Goal: Transaction & Acquisition: Purchase product/service

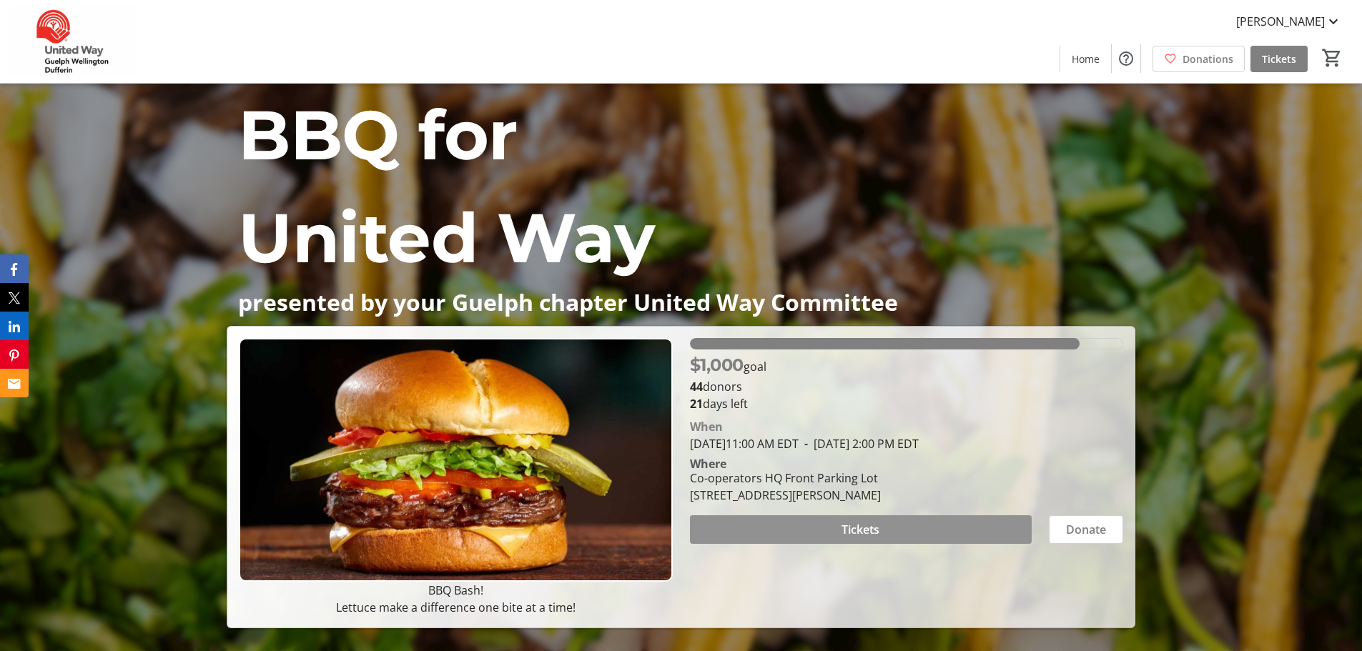
click at [896, 393] on span at bounding box center [861, 530] width 342 height 34
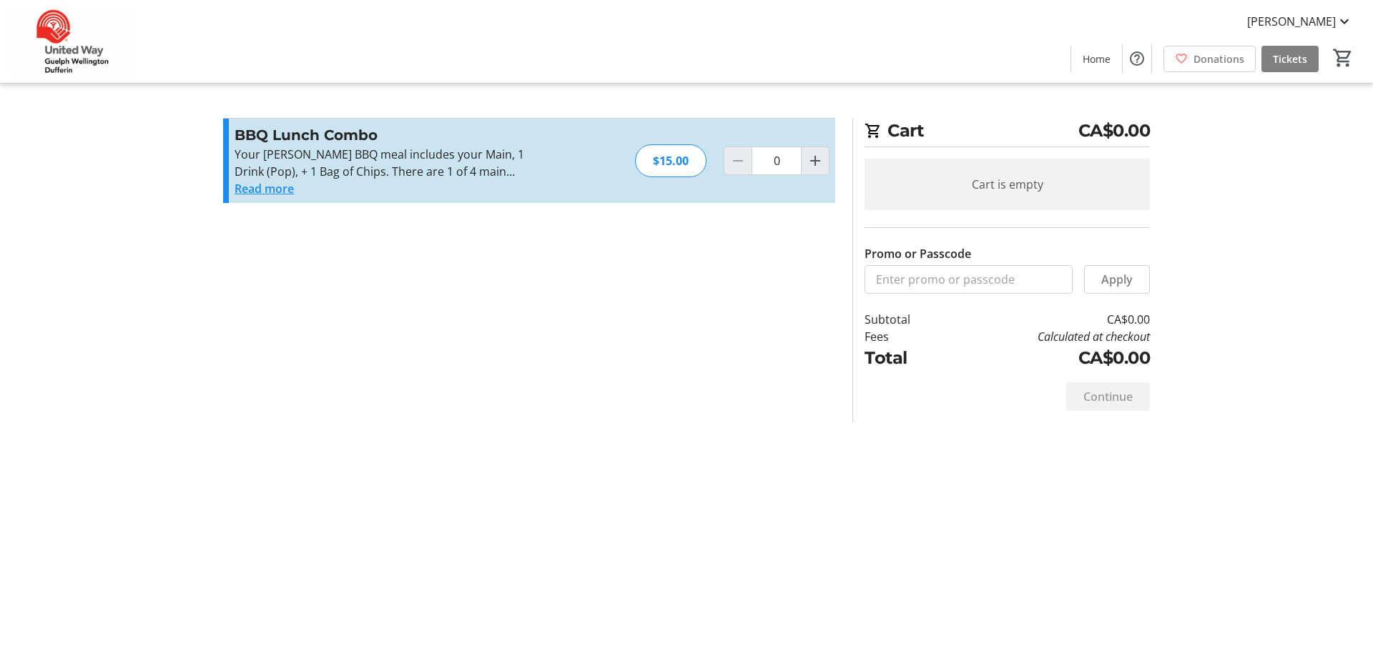
click at [241, 190] on button "Read more" at bounding box center [263, 188] width 59 height 17
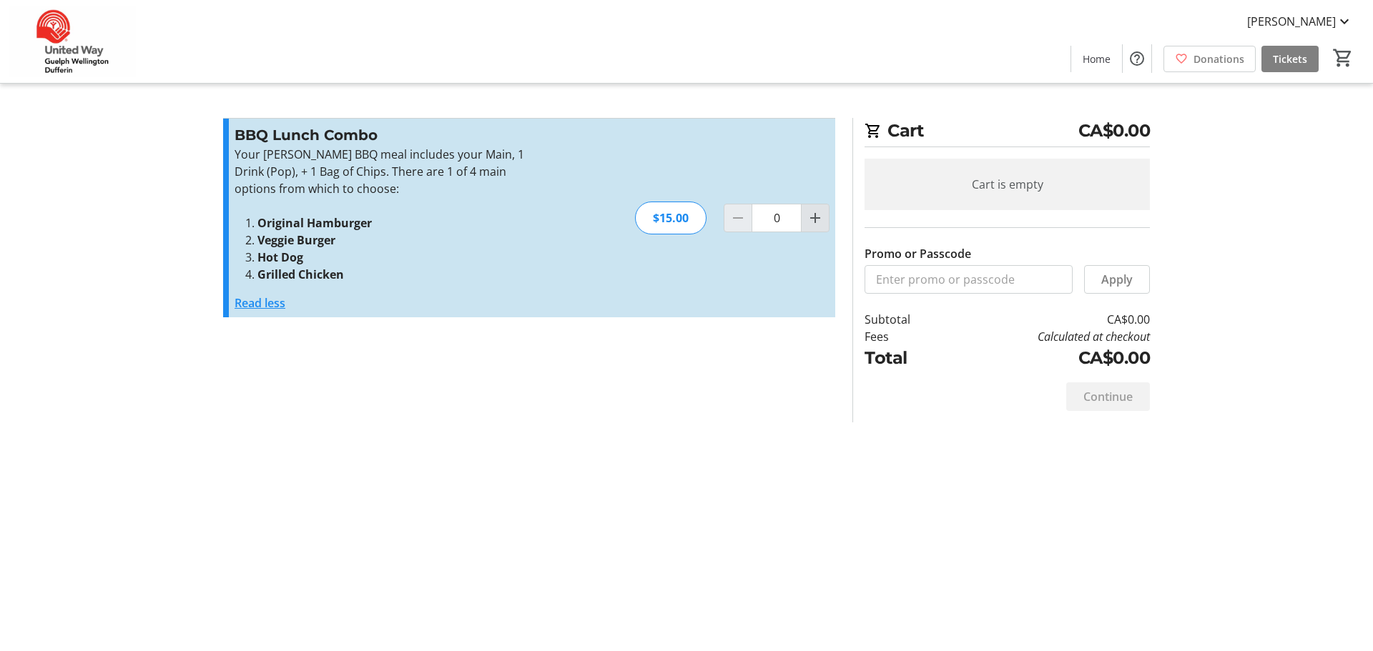
click at [812, 215] on mat-icon "Increment by one" at bounding box center [814, 217] width 17 height 17
type input "1"
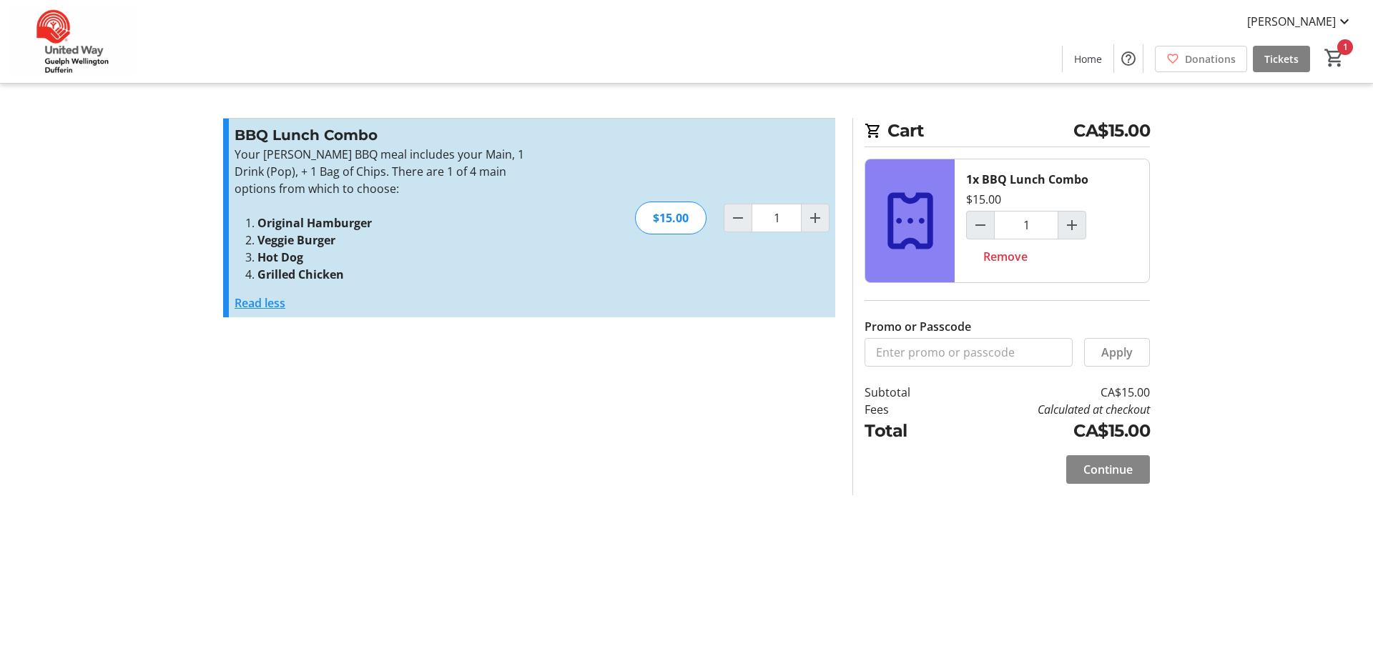
click at [914, 393] on span "Continue" at bounding box center [1107, 469] width 49 height 17
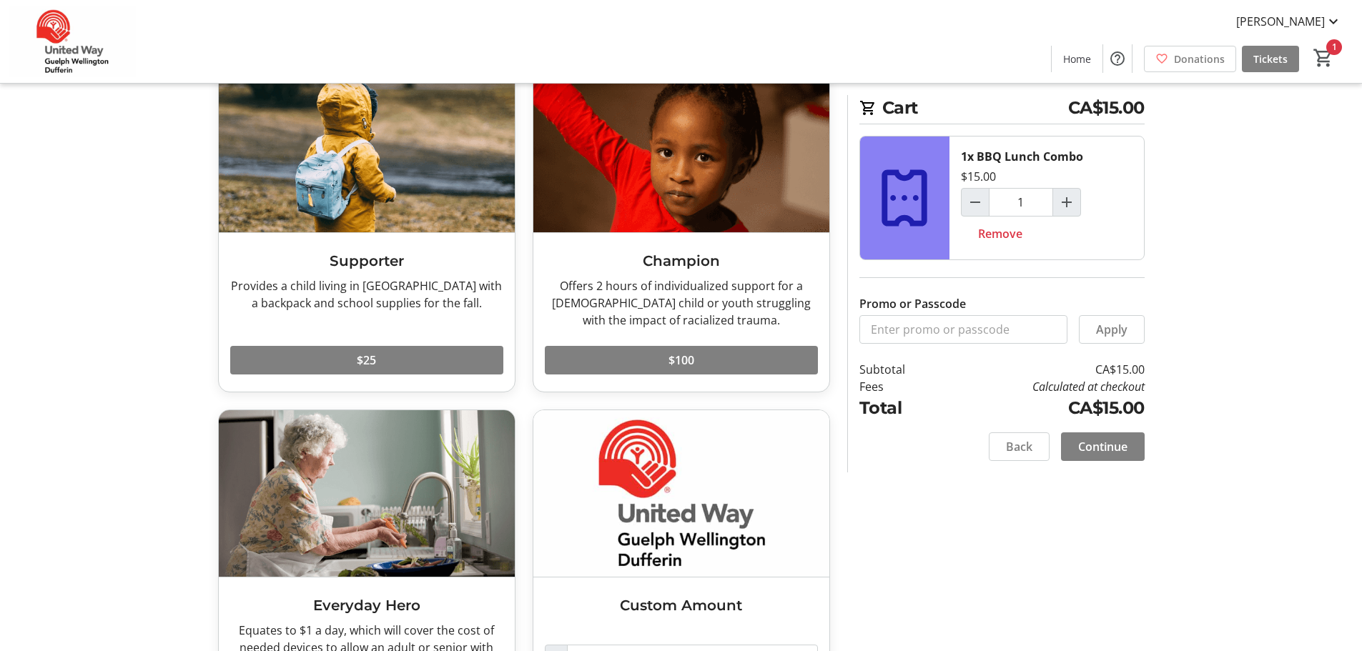
scroll to position [94, 0]
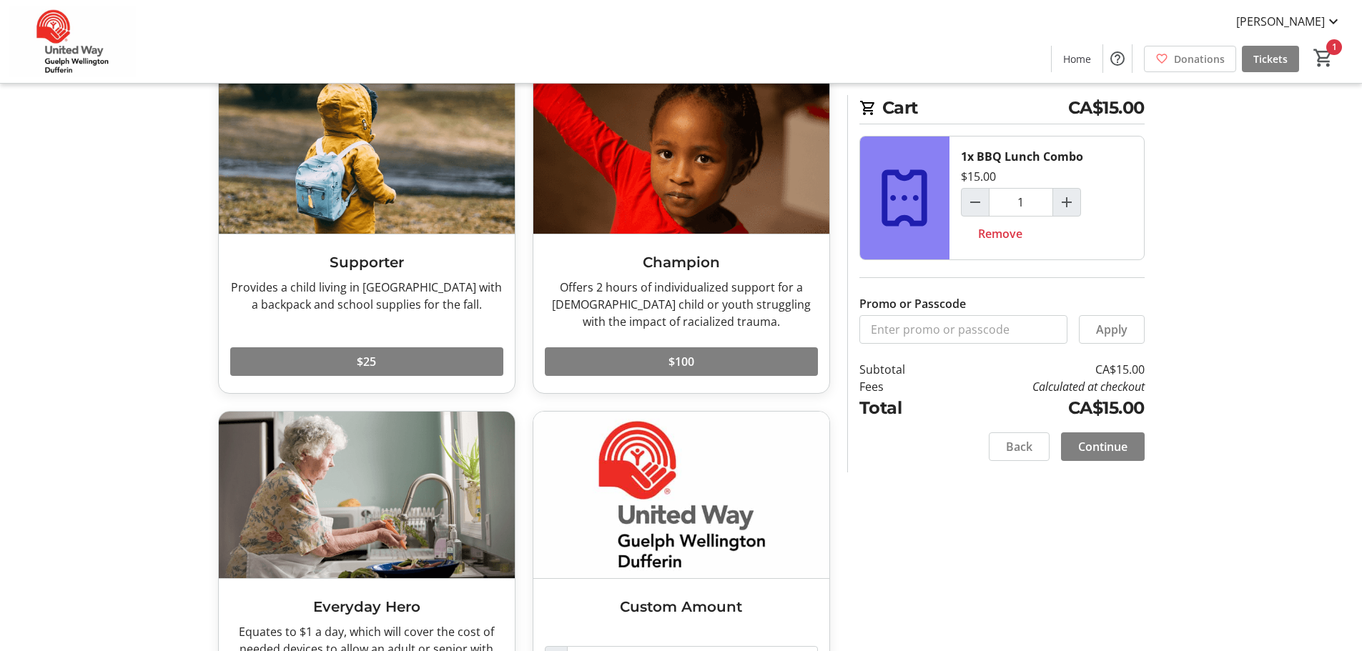
click at [914, 393] on span "Continue" at bounding box center [1102, 446] width 49 height 17
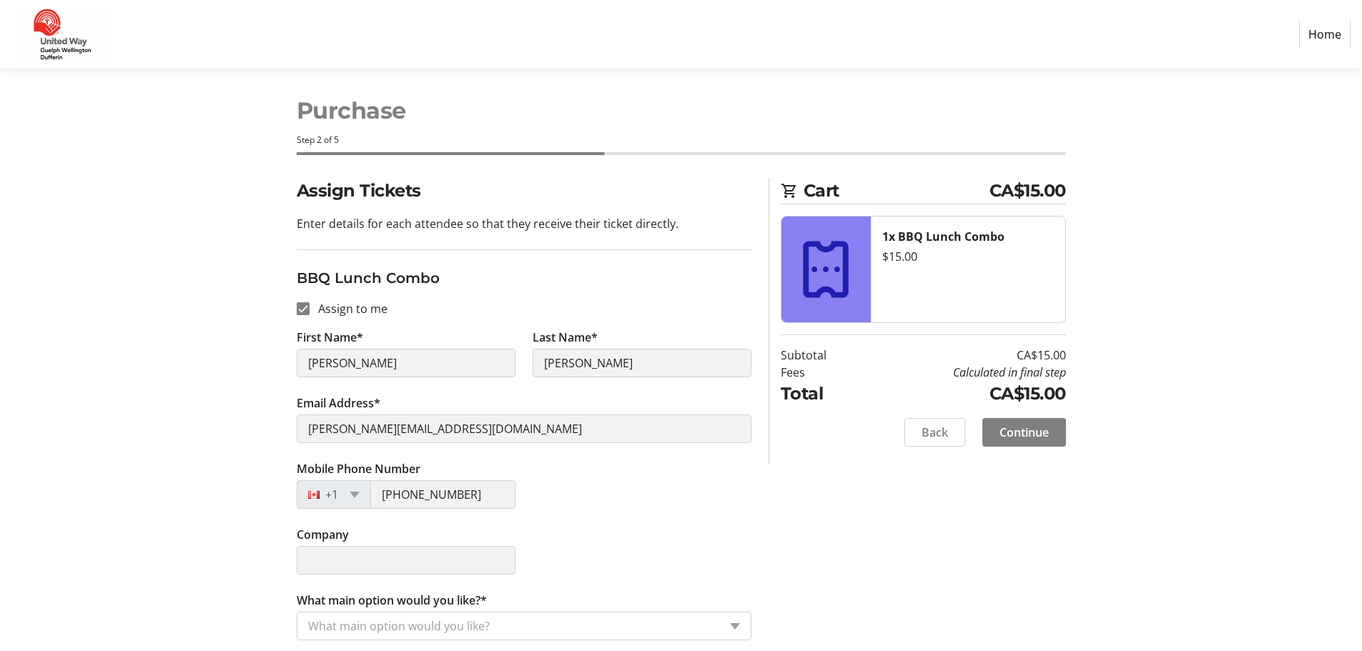
scroll to position [16, 0]
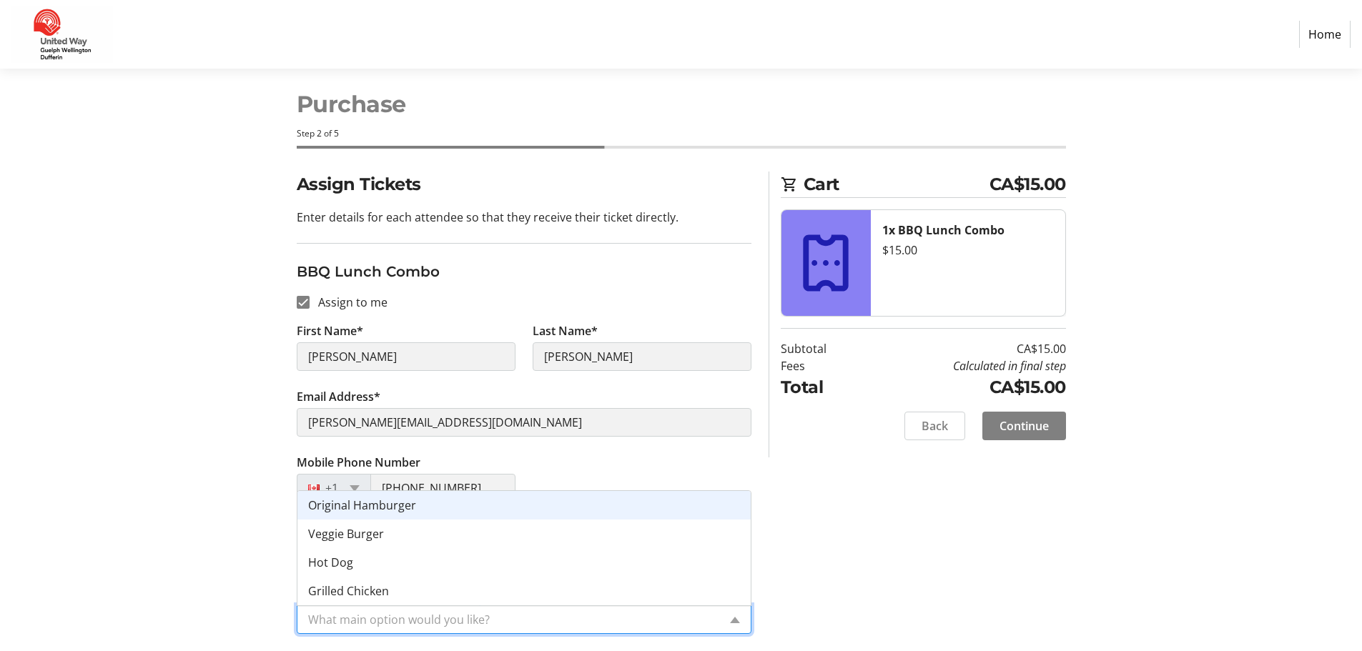
click at [414, 393] on input "What main option would you like?*" at bounding box center [513, 619] width 410 height 17
click at [378, 393] on span "Original Hamburger" at bounding box center [362, 506] width 108 height 16
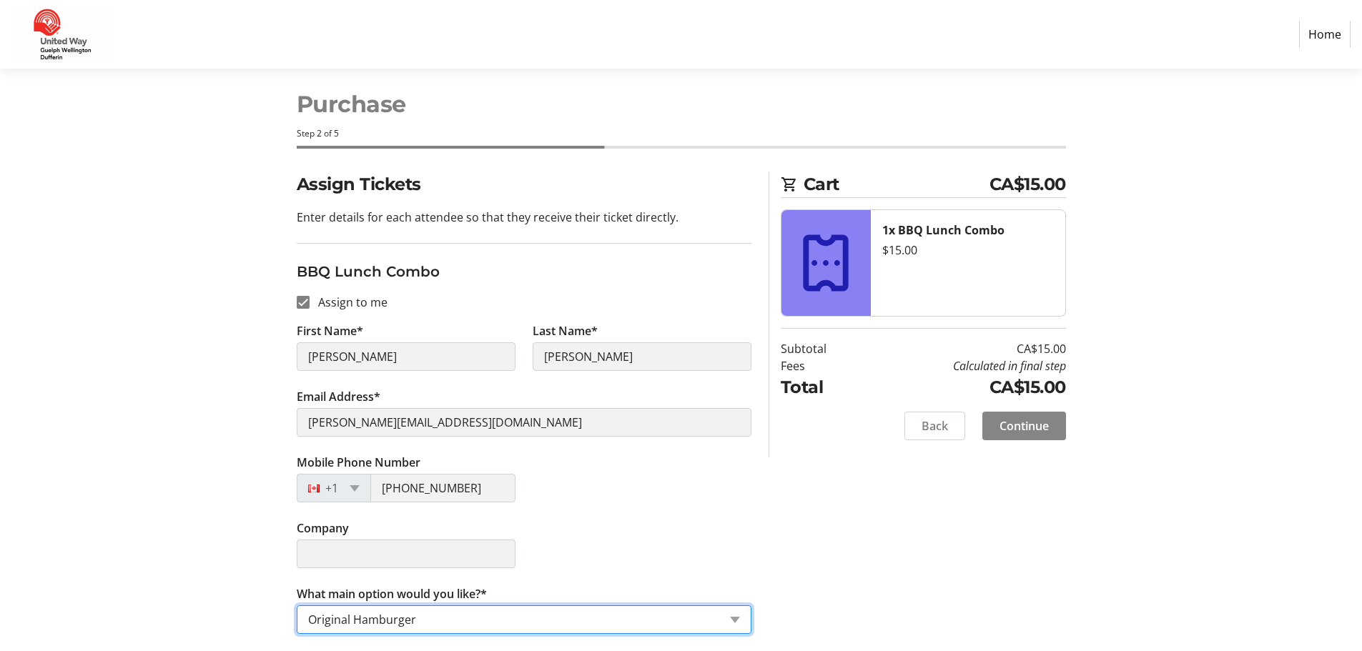
click at [914, 393] on span "Continue" at bounding box center [1023, 425] width 49 height 17
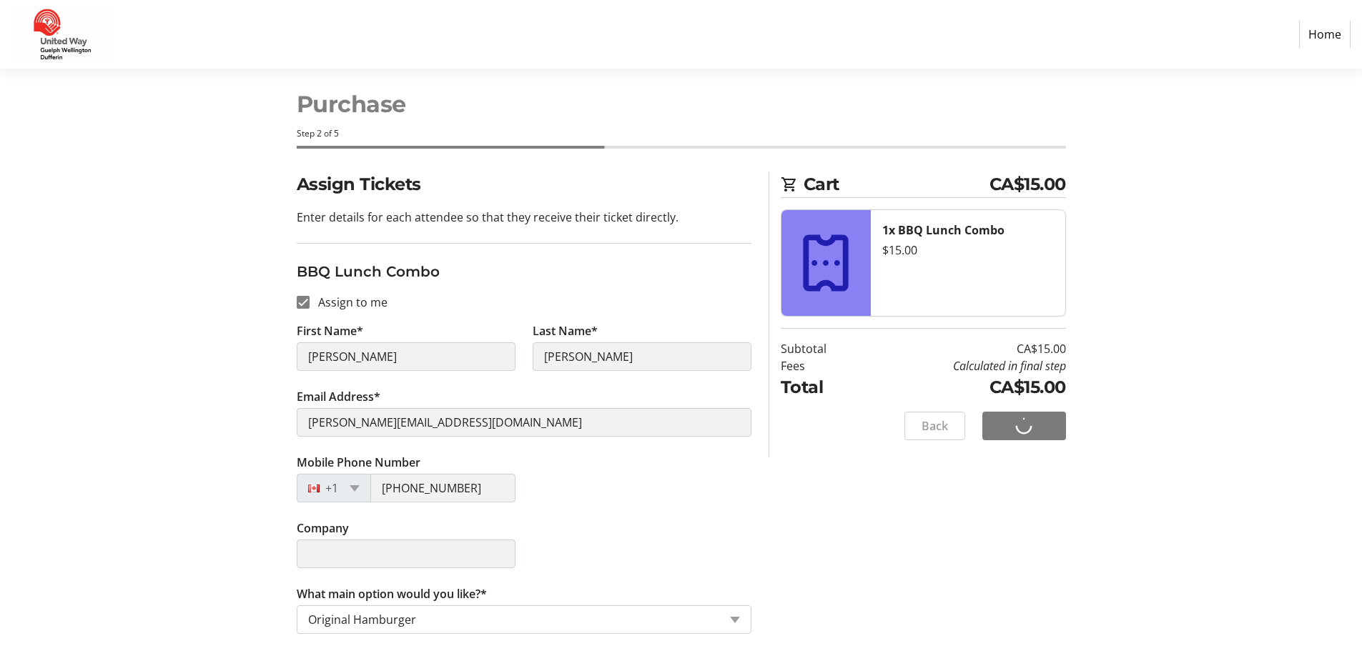
scroll to position [0, 0]
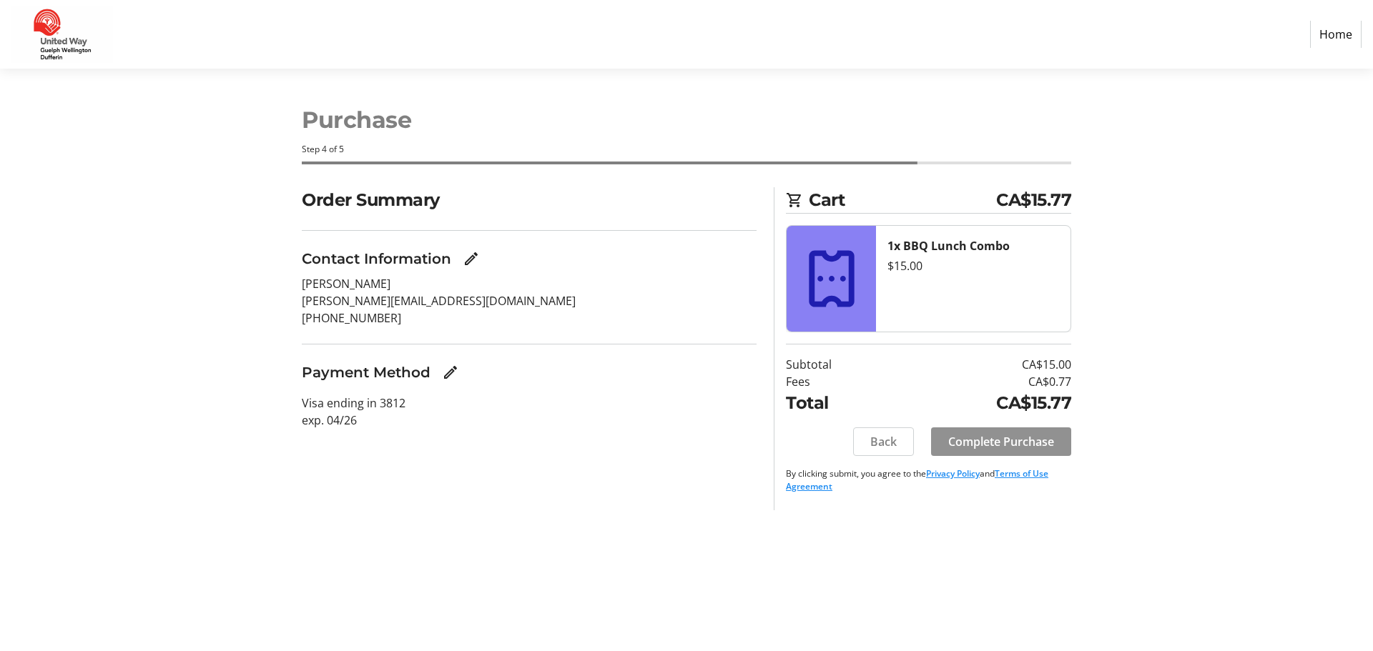
click at [914, 393] on span "Complete Purchase" at bounding box center [1001, 441] width 106 height 17
